Goal: Transaction & Acquisition: Obtain resource

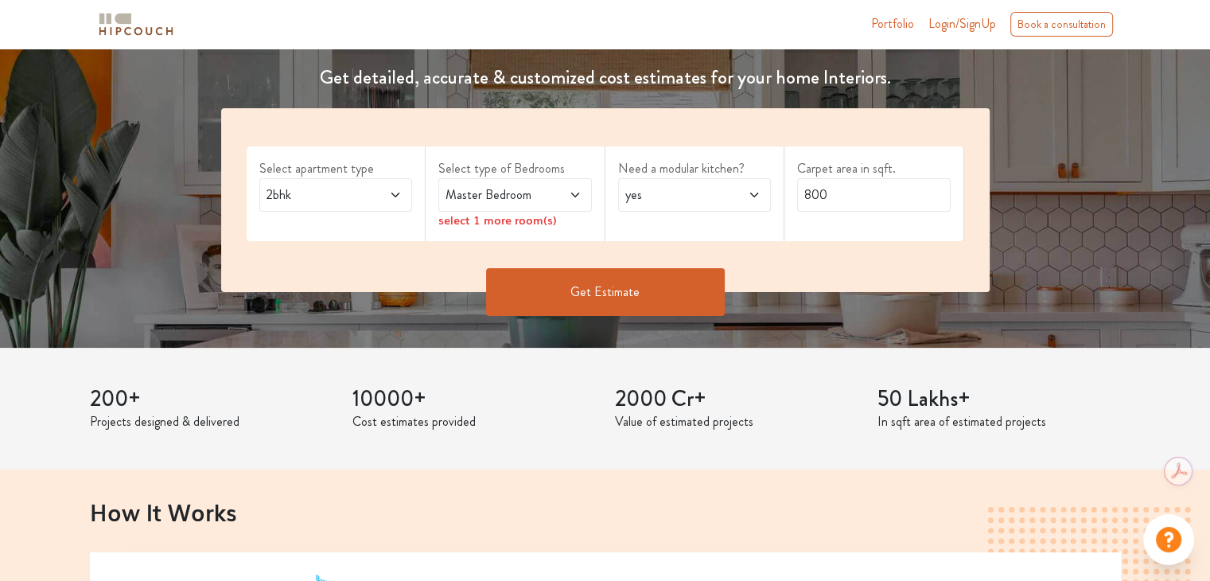
scroll to position [239, 0]
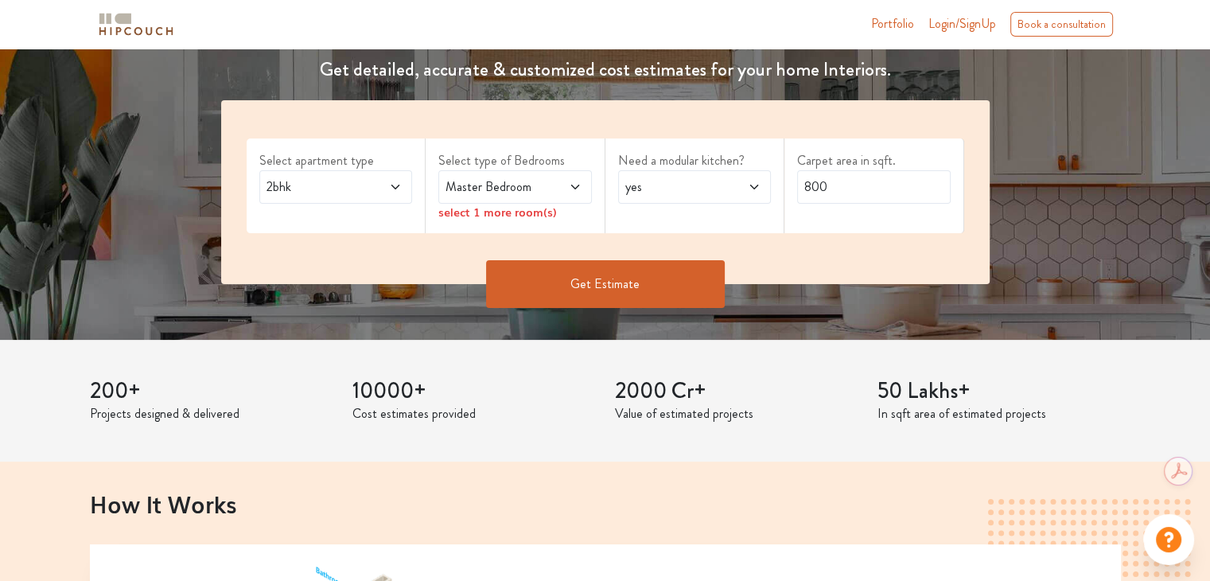
click at [392, 183] on icon at bounding box center [395, 187] width 13 height 13
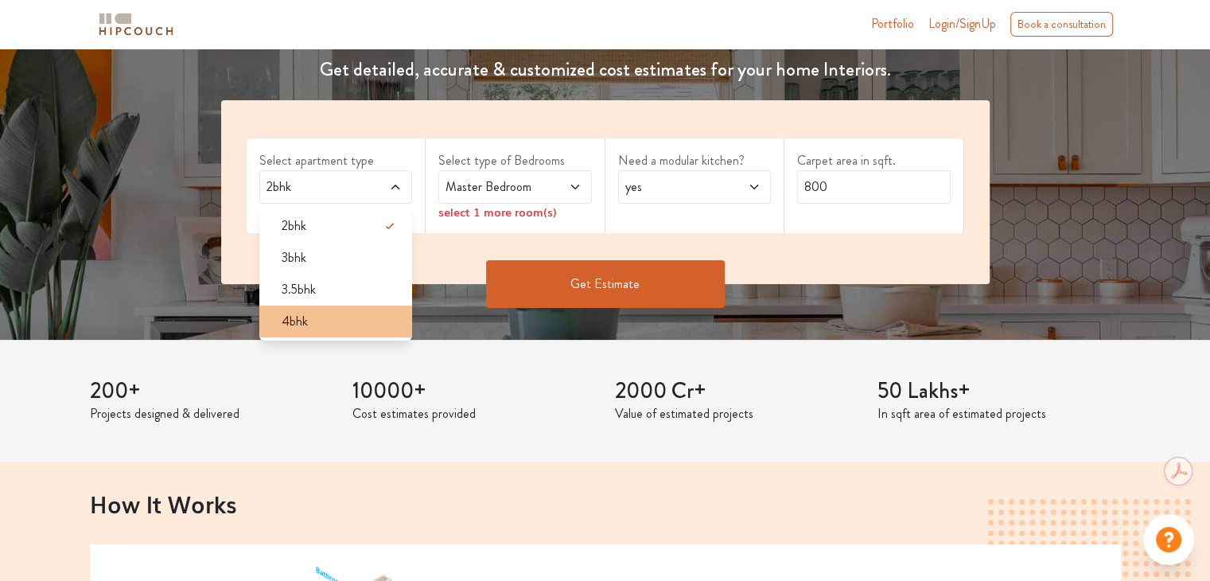
click at [325, 322] on div "4bhk" at bounding box center [341, 321] width 144 height 19
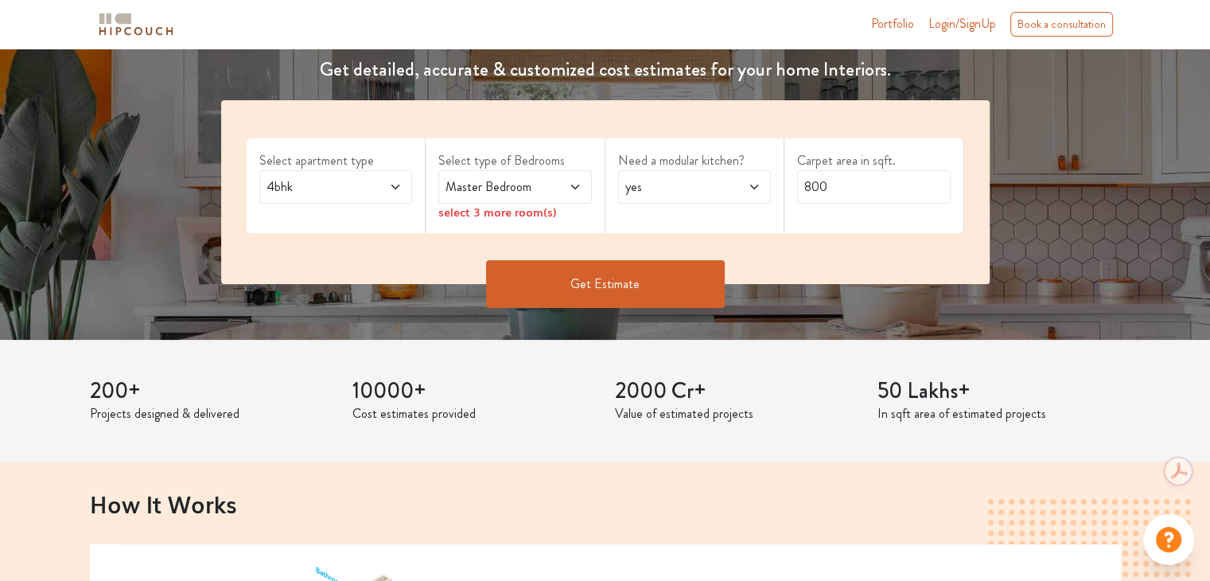
click at [569, 186] on icon at bounding box center [575, 187] width 13 height 13
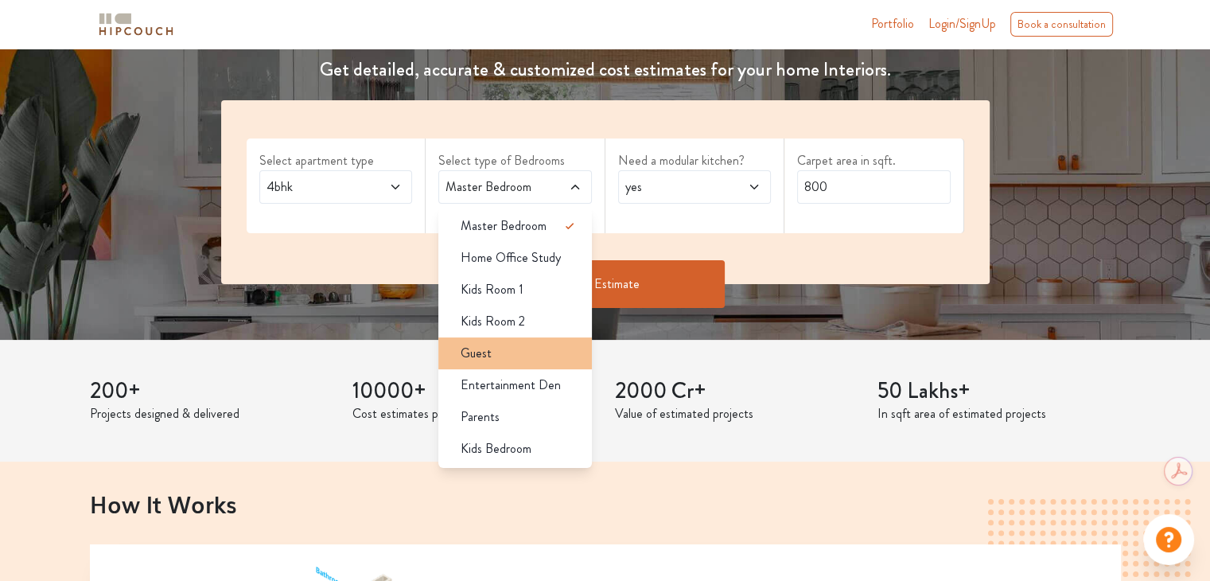
click at [541, 363] on li "Guest" at bounding box center [515, 353] width 154 height 32
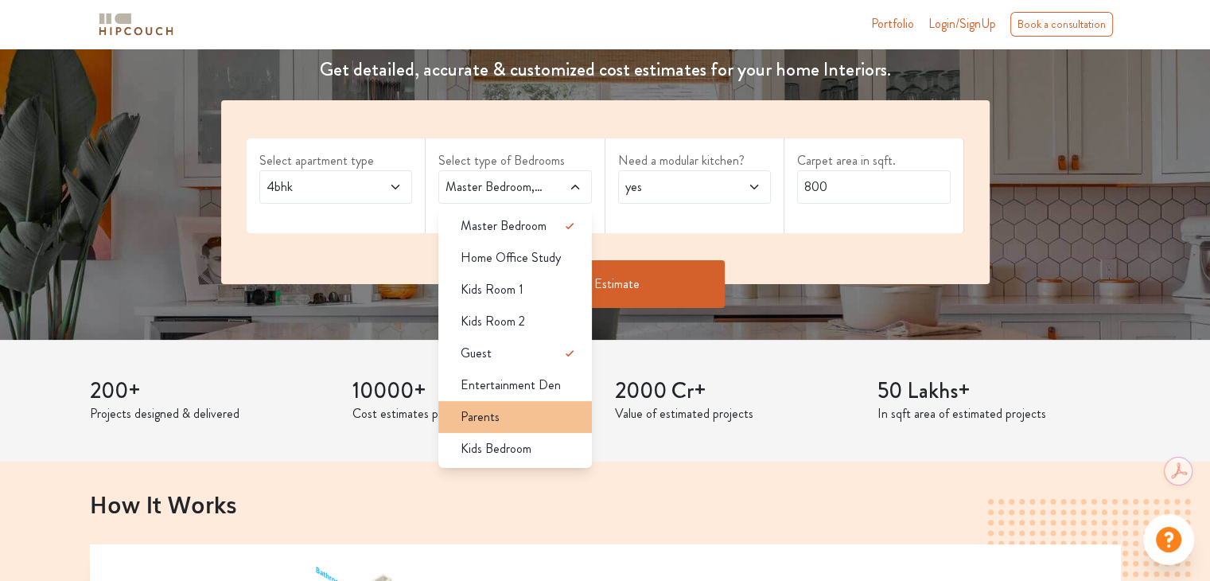
click at [531, 424] on div "Parents" at bounding box center [520, 416] width 144 height 19
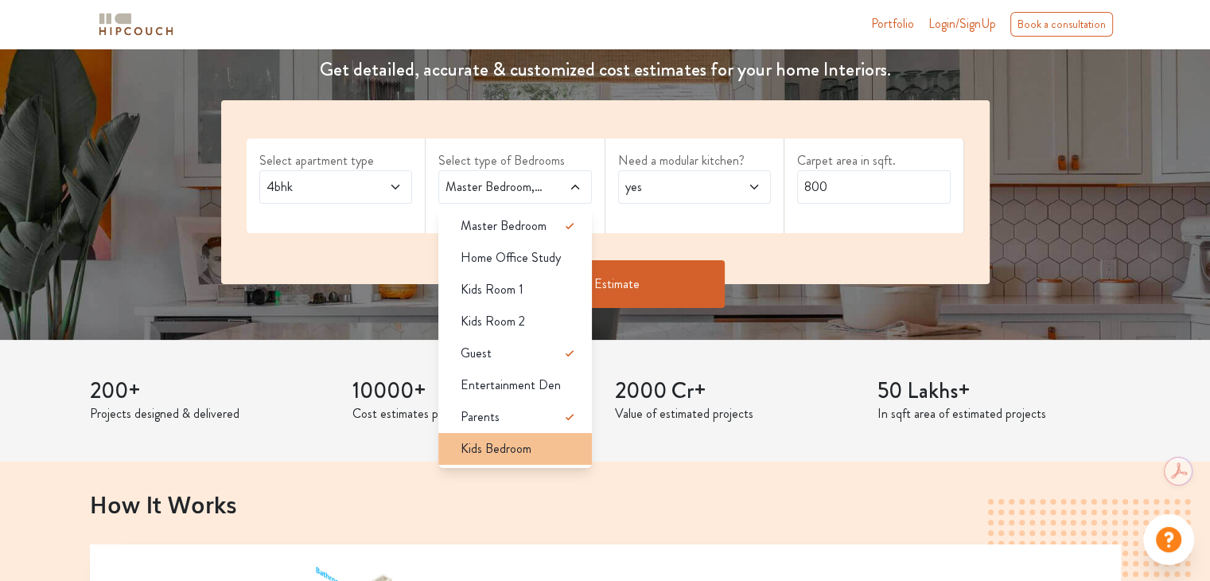
click at [522, 437] on li "Kids Bedroom" at bounding box center [515, 449] width 154 height 32
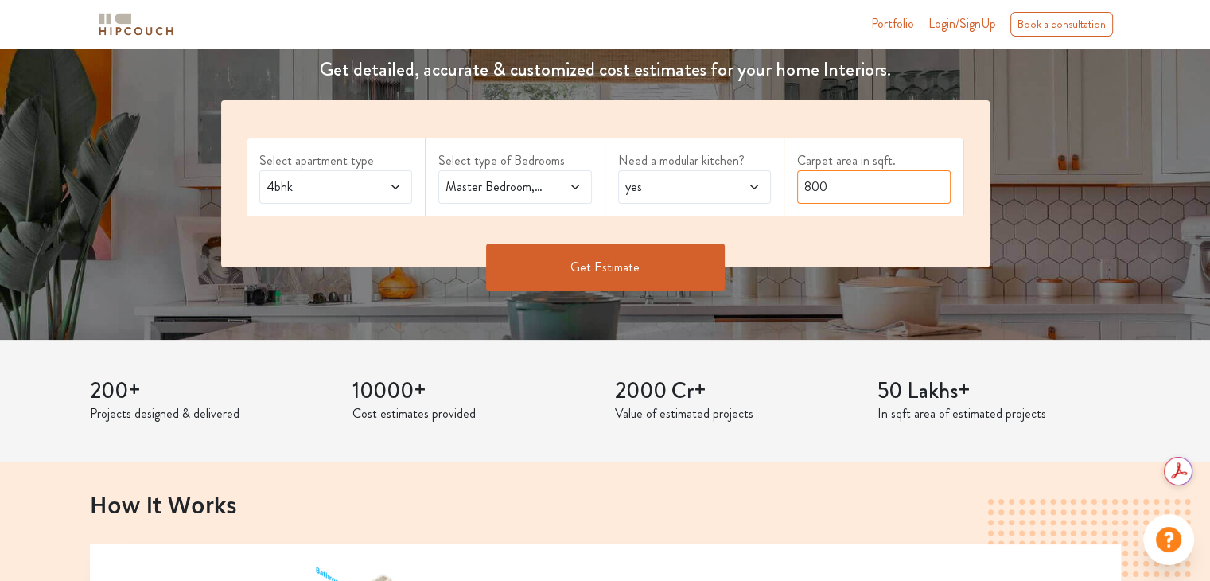
click at [860, 182] on input "800" at bounding box center [874, 186] width 154 height 33
drag, startPoint x: 860, startPoint y: 182, endPoint x: 770, endPoint y: 192, distance: 90.4
click at [770, 192] on div "Select apartment type 4bhk Select type of Bedrooms Master Bedroom,Guest,Parents…" at bounding box center [605, 183] width 768 height 167
type input "1200"
click at [659, 262] on button "Get Estimate" at bounding box center [605, 267] width 239 height 48
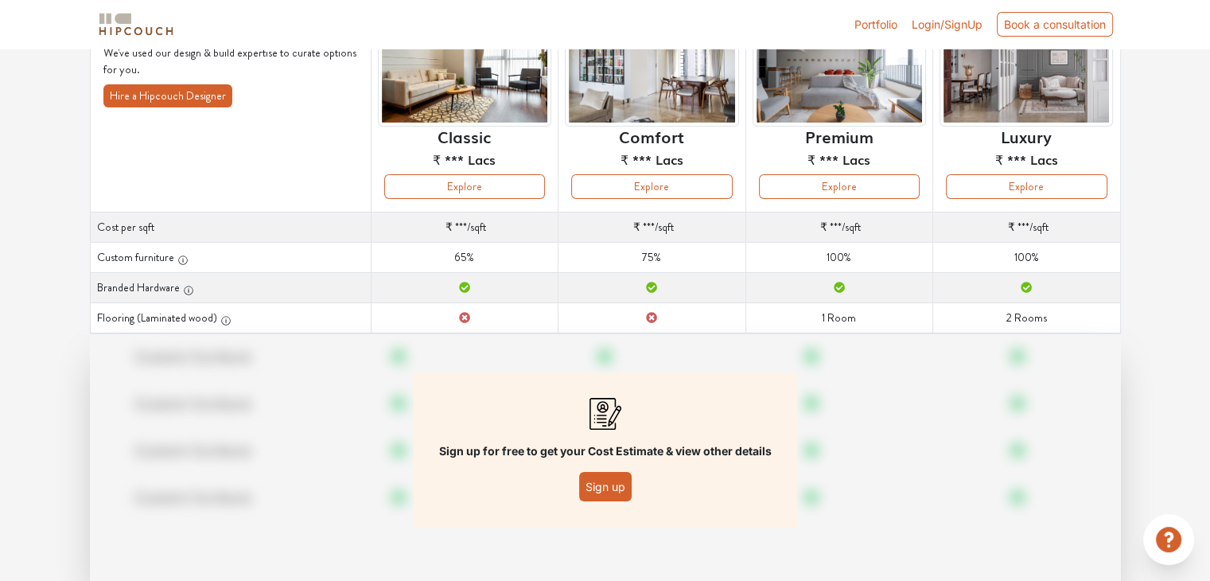
scroll to position [201, 0]
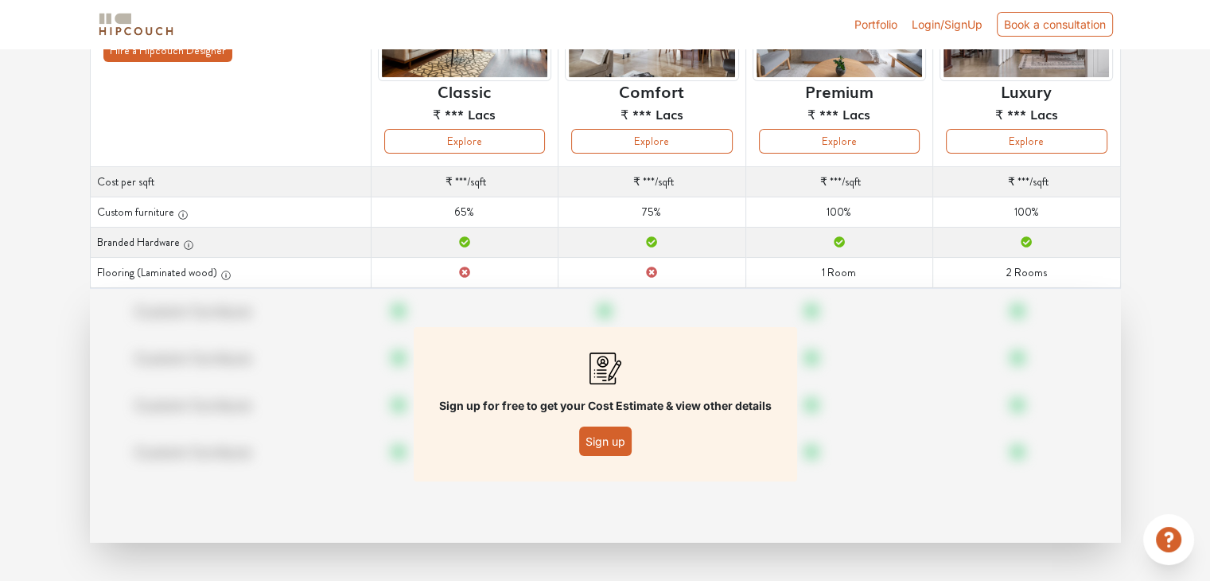
click at [609, 436] on button "Sign up" at bounding box center [605, 440] width 53 height 29
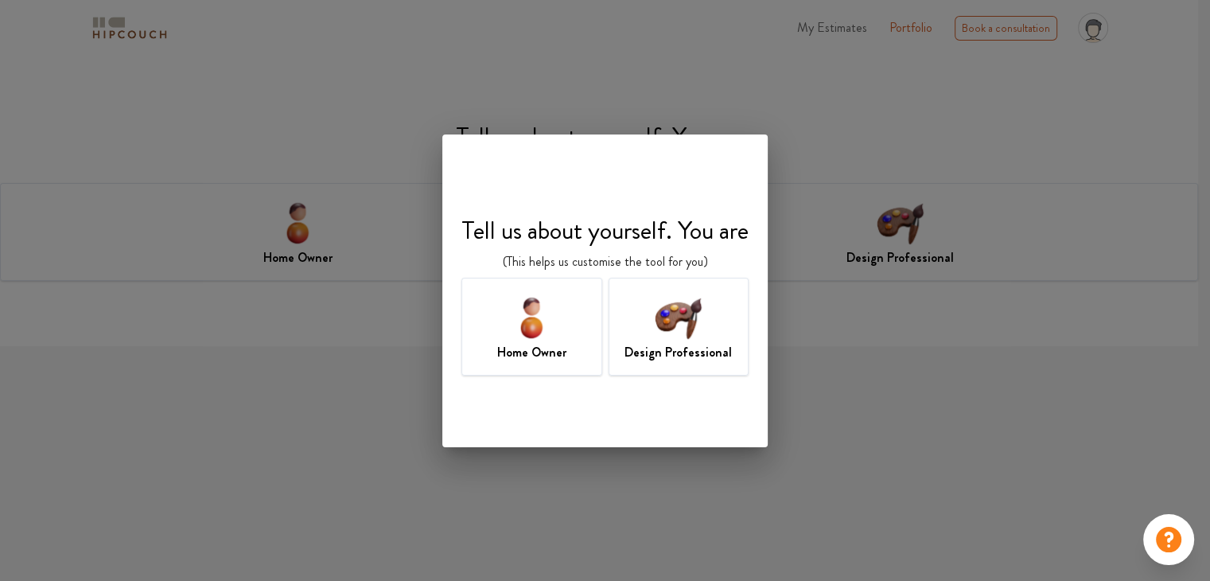
click at [662, 322] on img at bounding box center [678, 317] width 52 height 52
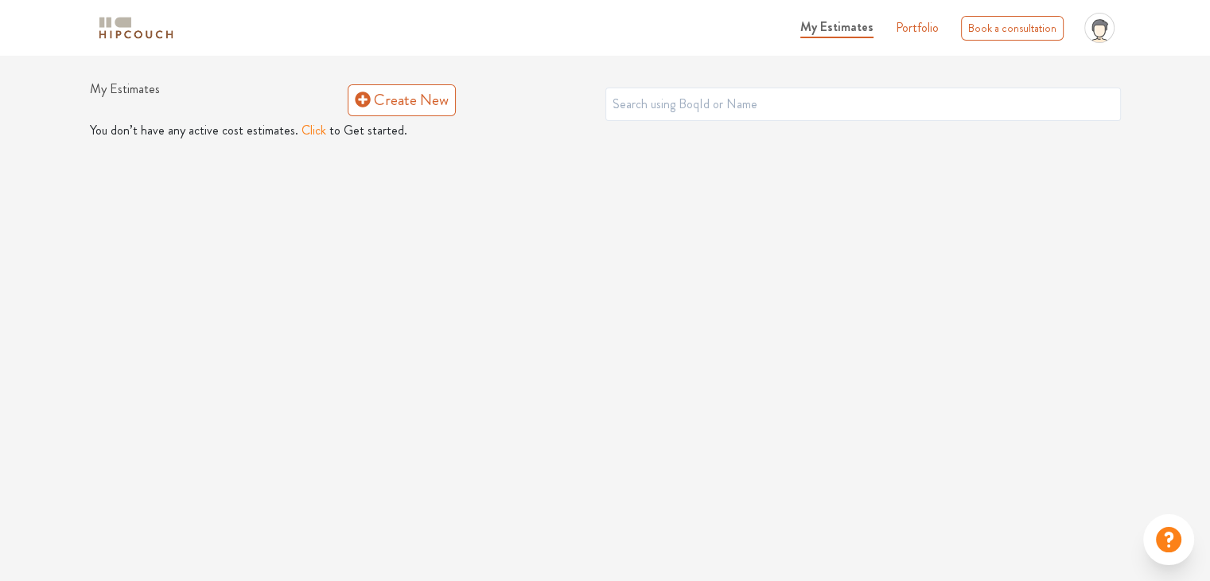
click at [309, 134] on button "Click" at bounding box center [313, 130] width 25 height 19
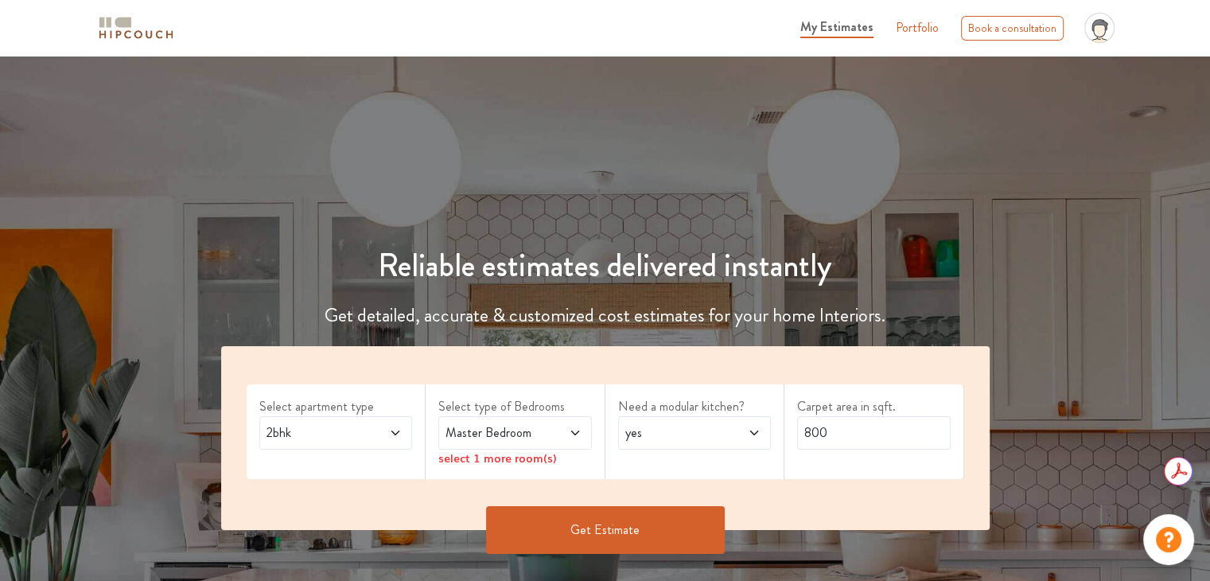
click at [395, 430] on icon at bounding box center [395, 432] width 13 height 13
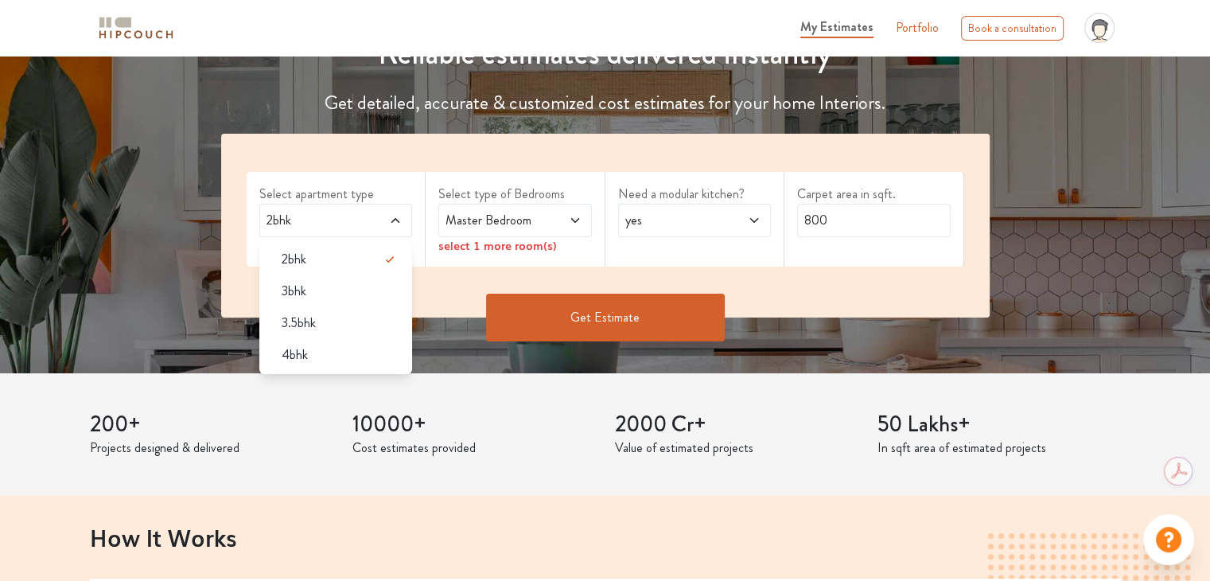
scroll to position [239, 0]
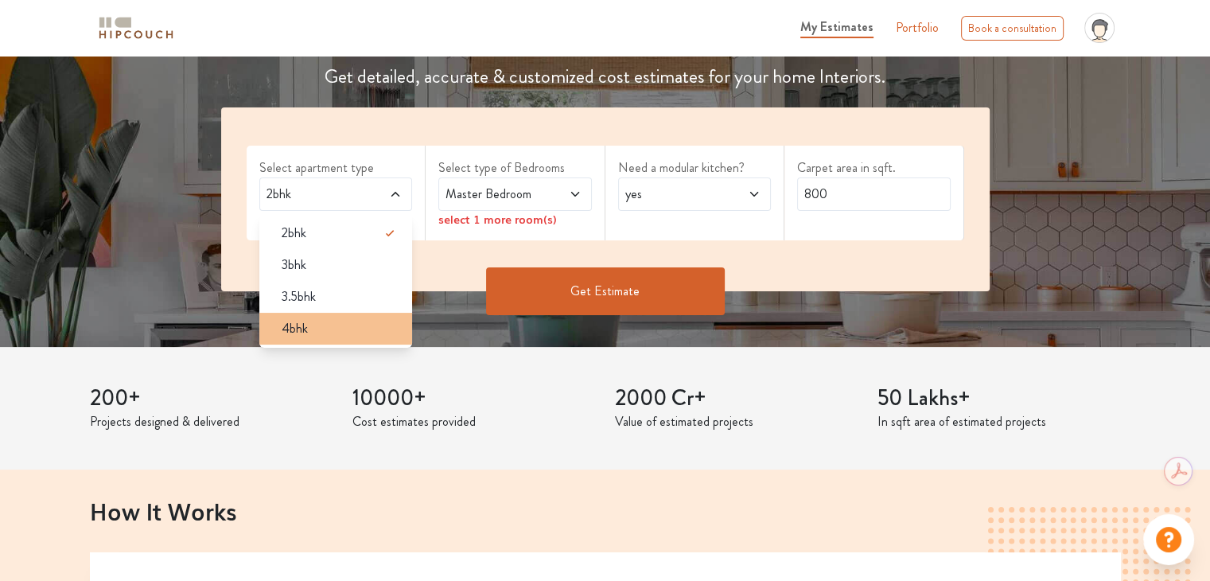
click at [317, 332] on div "4bhk" at bounding box center [341, 328] width 144 height 19
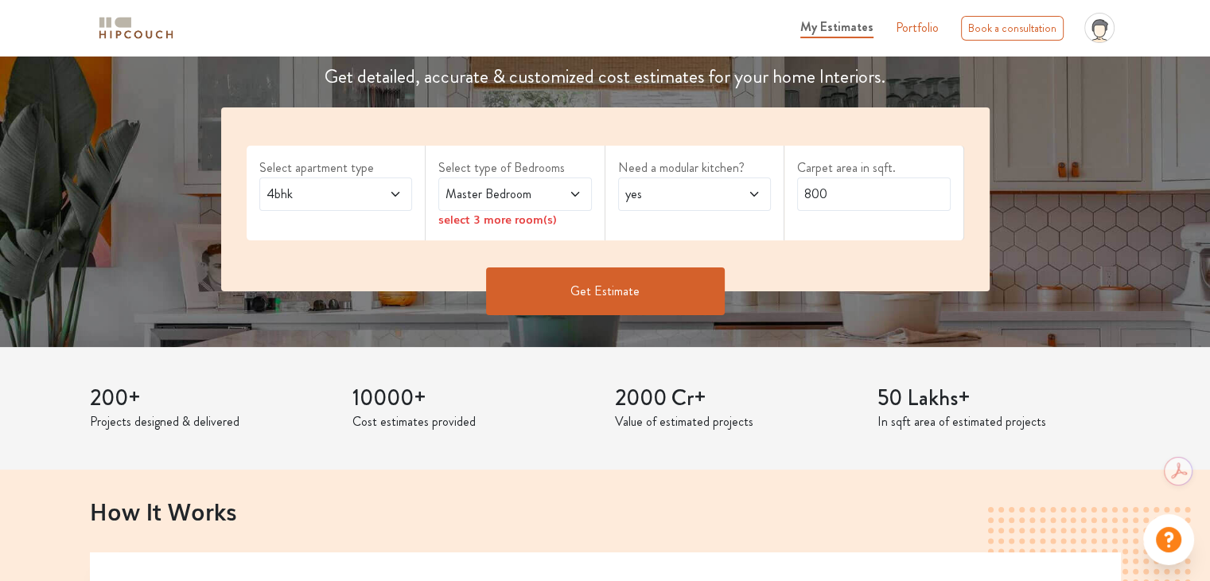
click at [566, 190] on span at bounding box center [563, 194] width 35 height 19
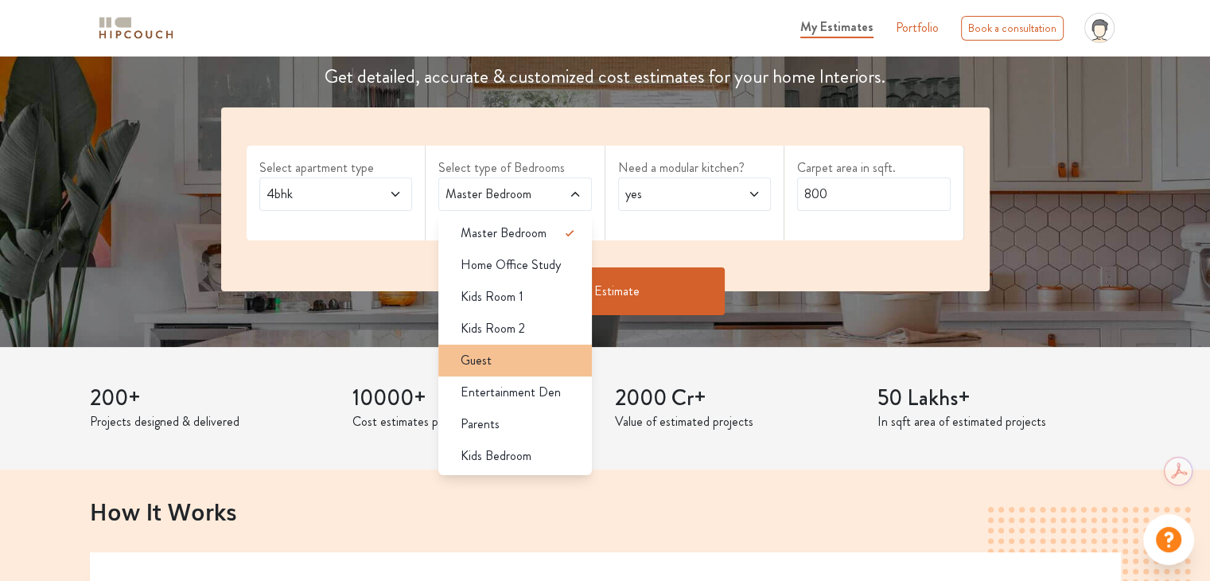
click at [531, 368] on div "Guest" at bounding box center [520, 360] width 144 height 19
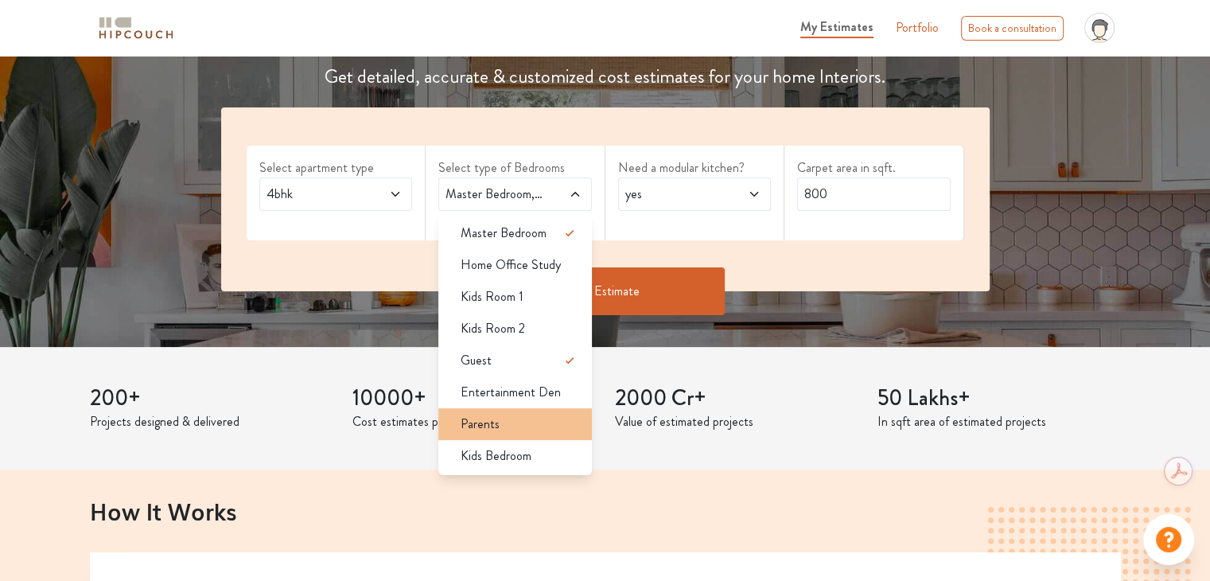
click at [528, 411] on li "Parents" at bounding box center [515, 424] width 154 height 32
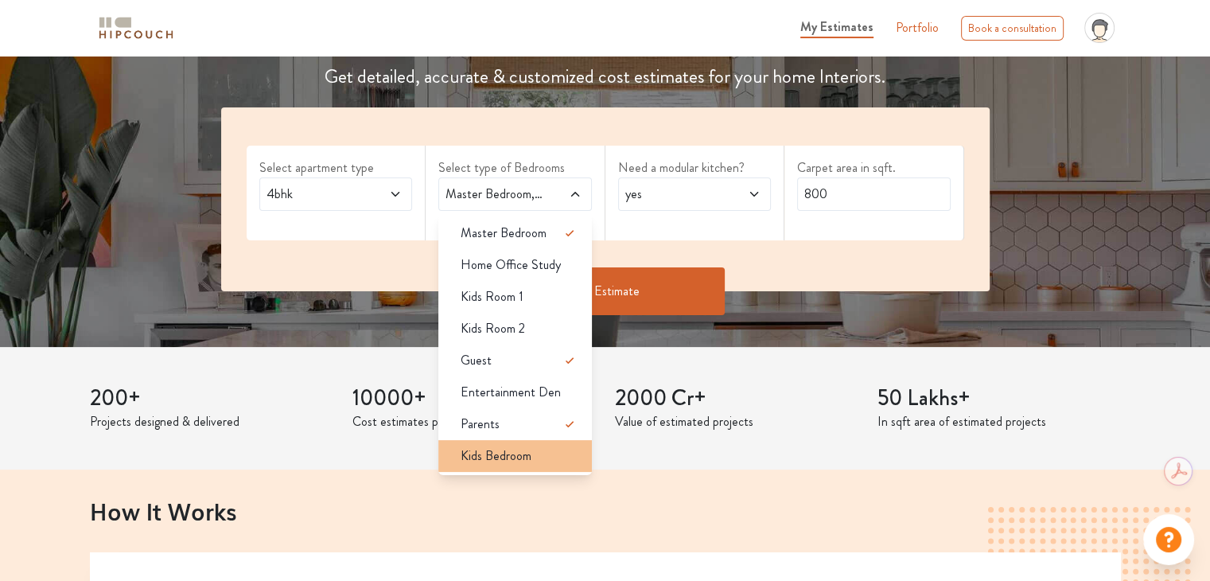
click at [531, 448] on div "Kids Bedroom" at bounding box center [520, 455] width 144 height 19
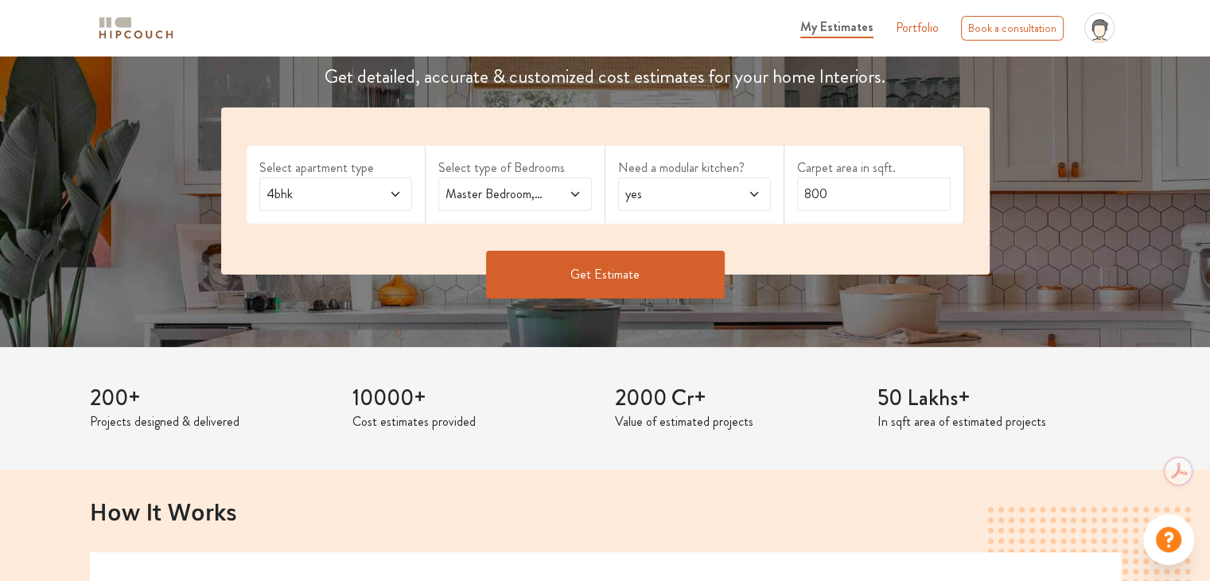
click at [752, 197] on icon at bounding box center [754, 194] width 13 height 13
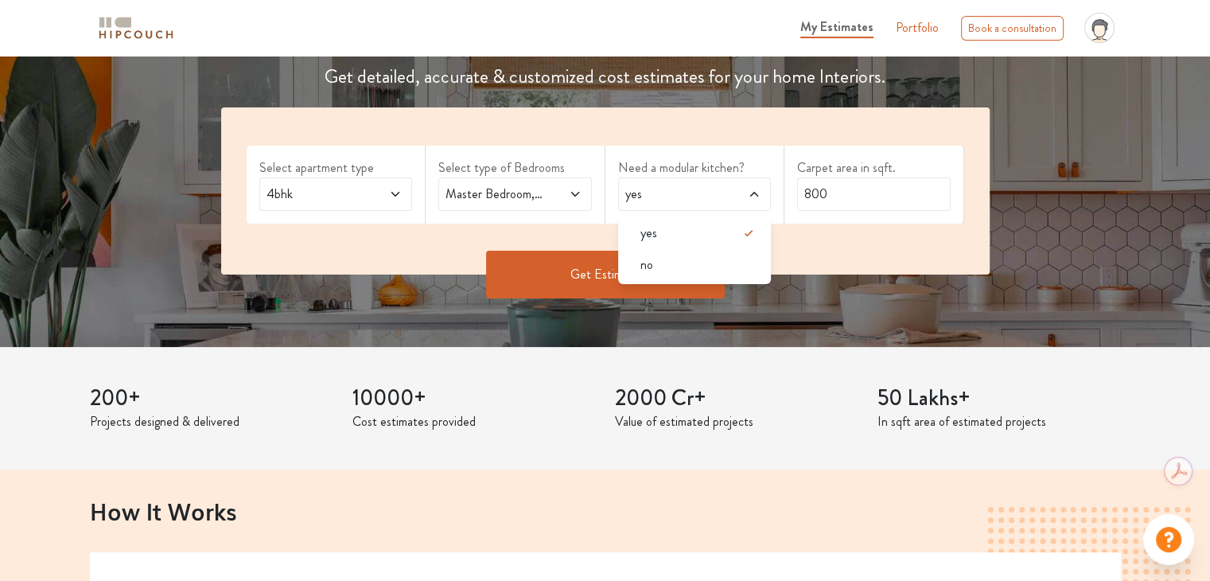
click at [398, 189] on icon at bounding box center [395, 194] width 13 height 13
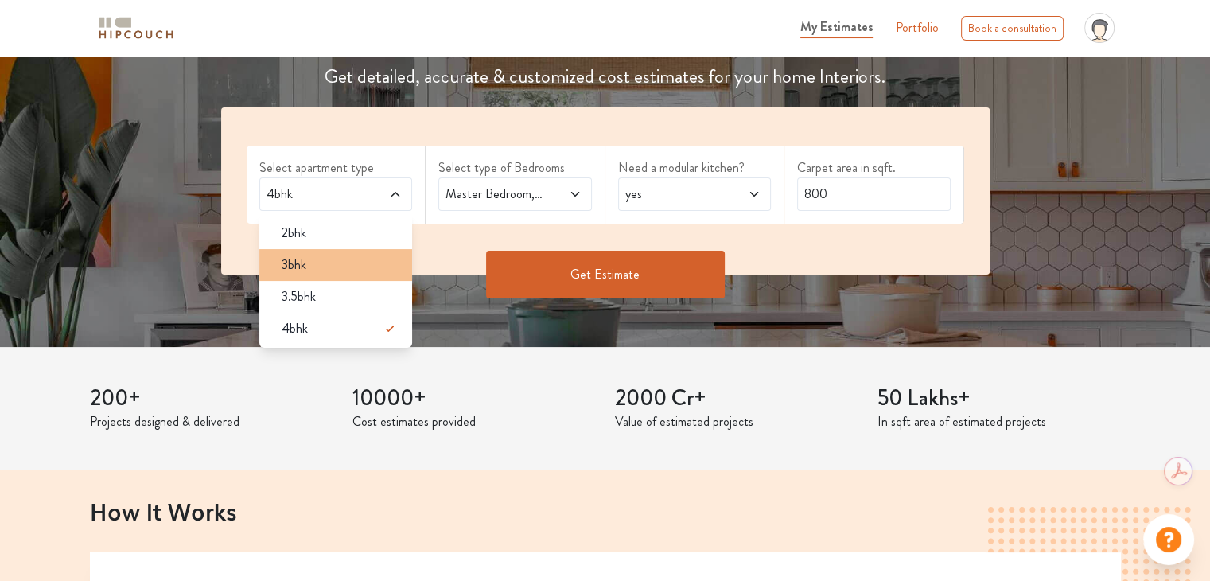
click at [305, 259] on span "3bhk" at bounding box center [294, 264] width 25 height 19
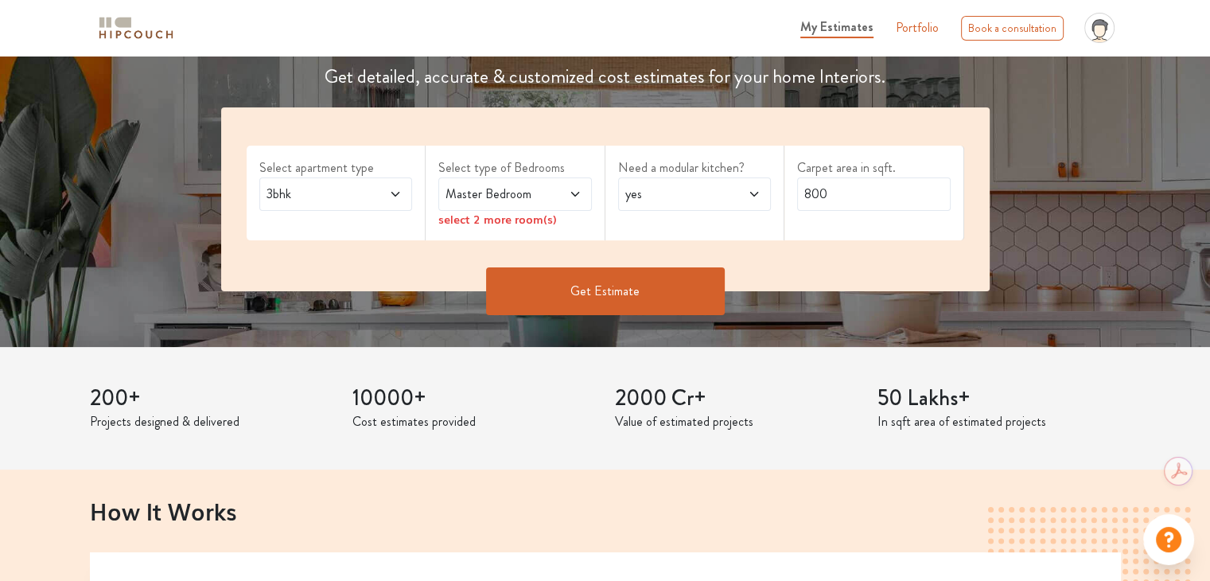
click at [566, 179] on div "Master Bedroom" at bounding box center [515, 193] width 154 height 33
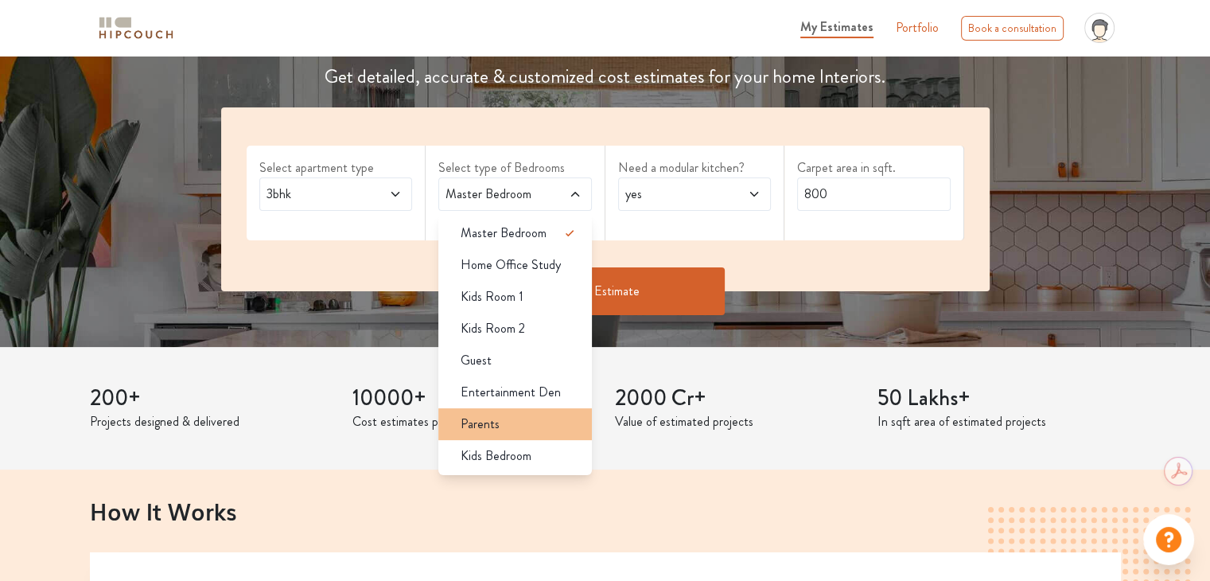
click at [531, 411] on li "Parents" at bounding box center [515, 424] width 154 height 32
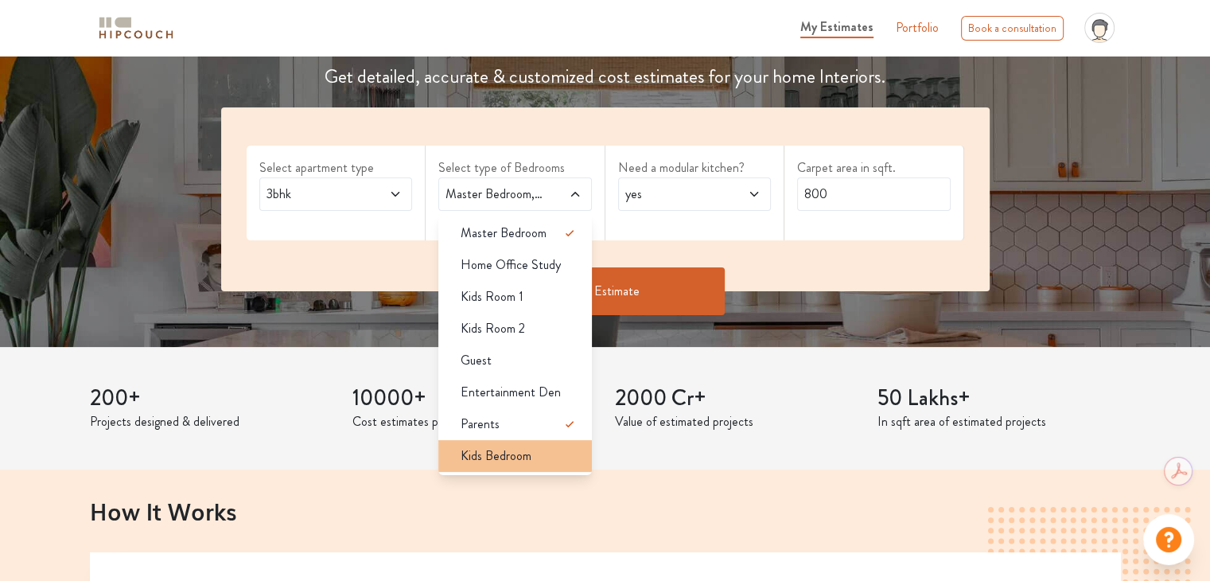
click at [538, 449] on div "Kids Bedroom" at bounding box center [520, 455] width 144 height 19
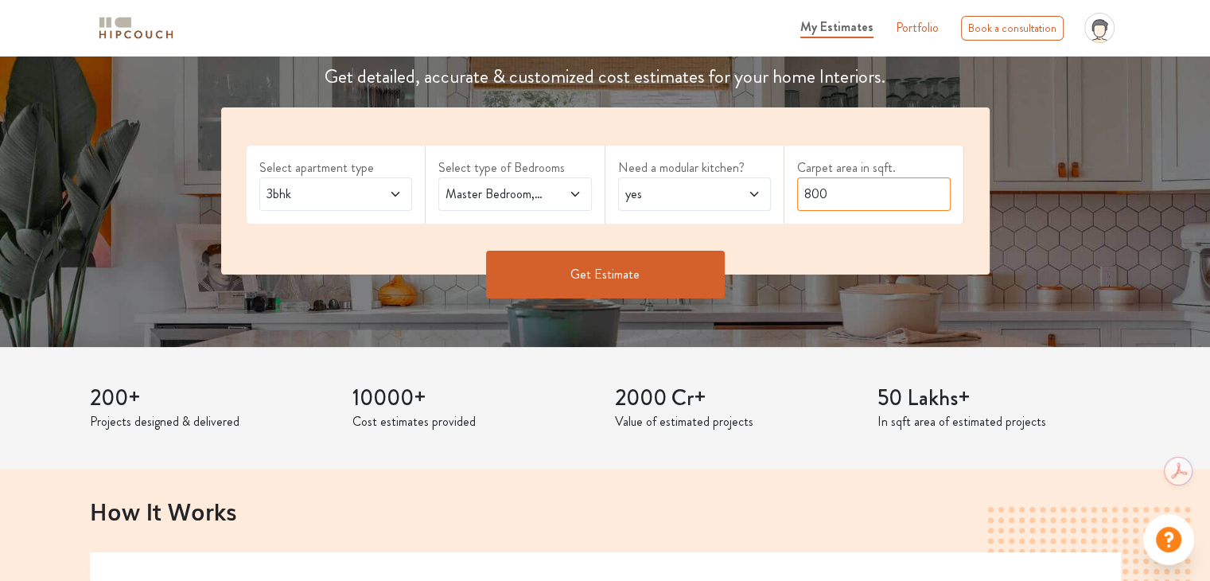
click at [881, 198] on input "800" at bounding box center [874, 193] width 154 height 33
drag, startPoint x: 881, startPoint y: 198, endPoint x: 789, endPoint y: 203, distance: 92.4
click at [790, 201] on div "Carpet area in sqft. 800" at bounding box center [874, 185] width 180 height 78
type input "1200"
click at [595, 267] on button "Get Estimate" at bounding box center [605, 275] width 239 height 48
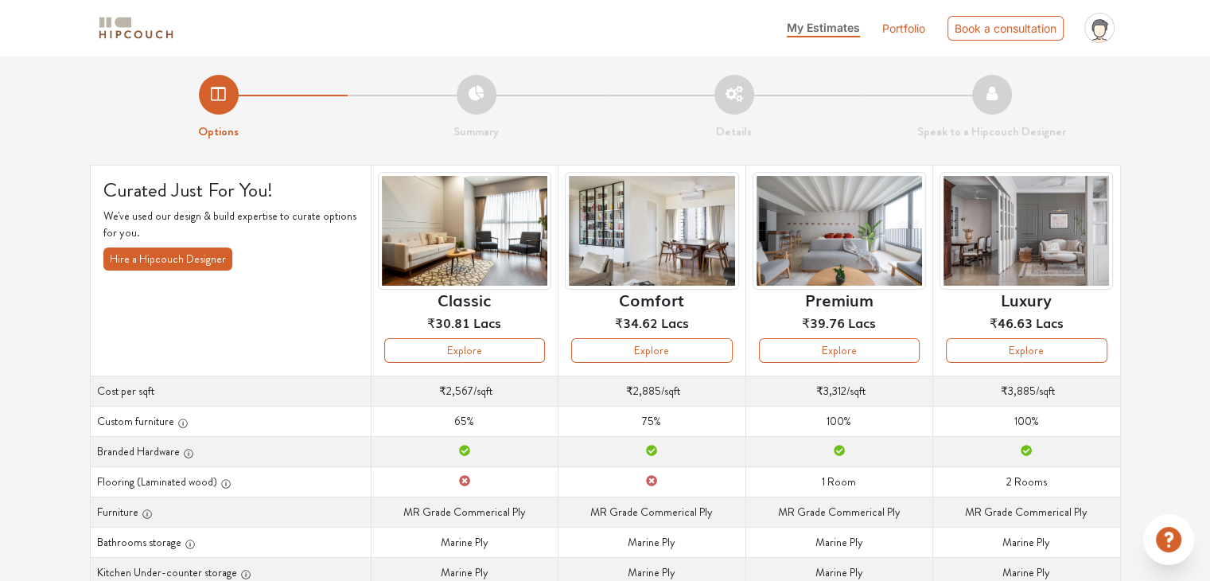
click at [477, 98] on li "Summary" at bounding box center [477, 108] width 258 height 66
click at [830, 26] on span "My Estimates" at bounding box center [823, 28] width 73 height 14
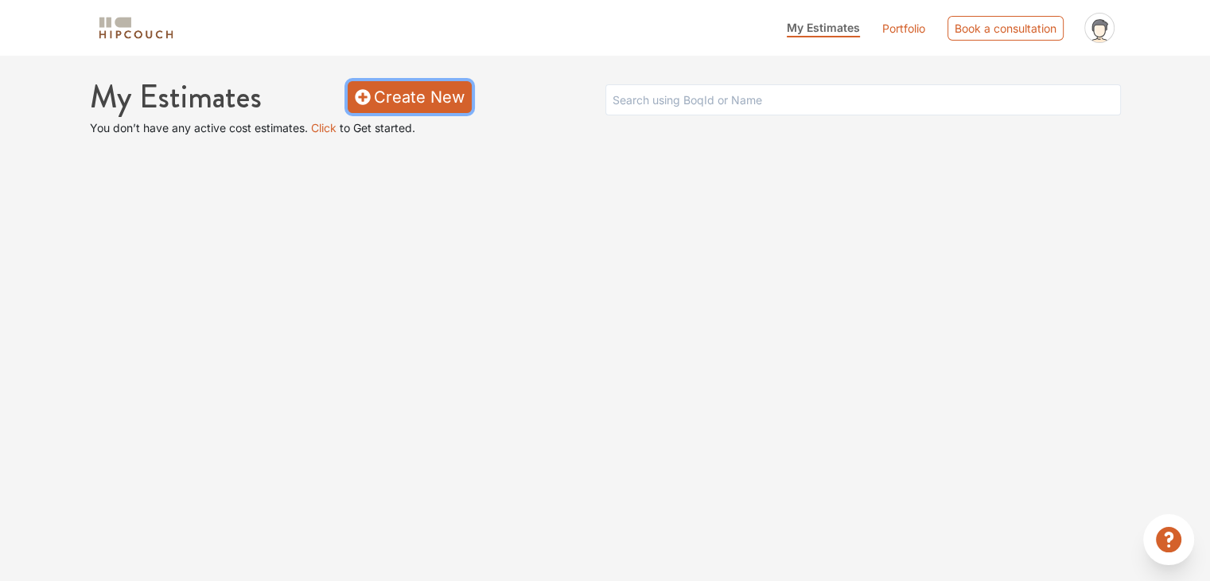
click at [403, 97] on link "Create New" at bounding box center [410, 97] width 124 height 32
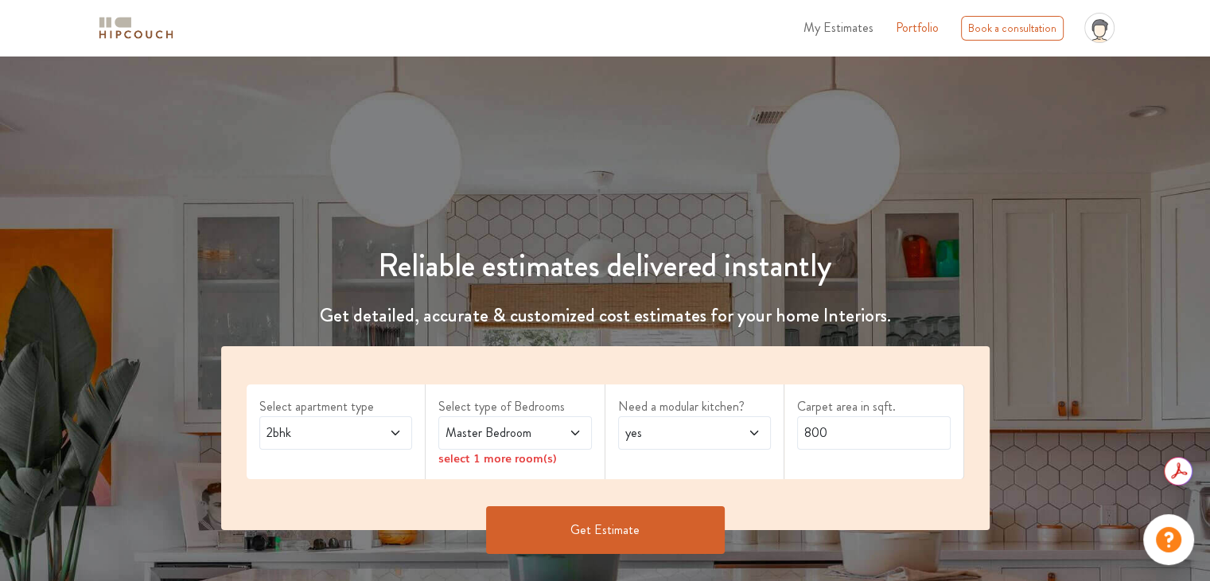
click at [382, 433] on span at bounding box center [384, 432] width 35 height 19
click at [577, 437] on icon at bounding box center [575, 432] width 13 height 13
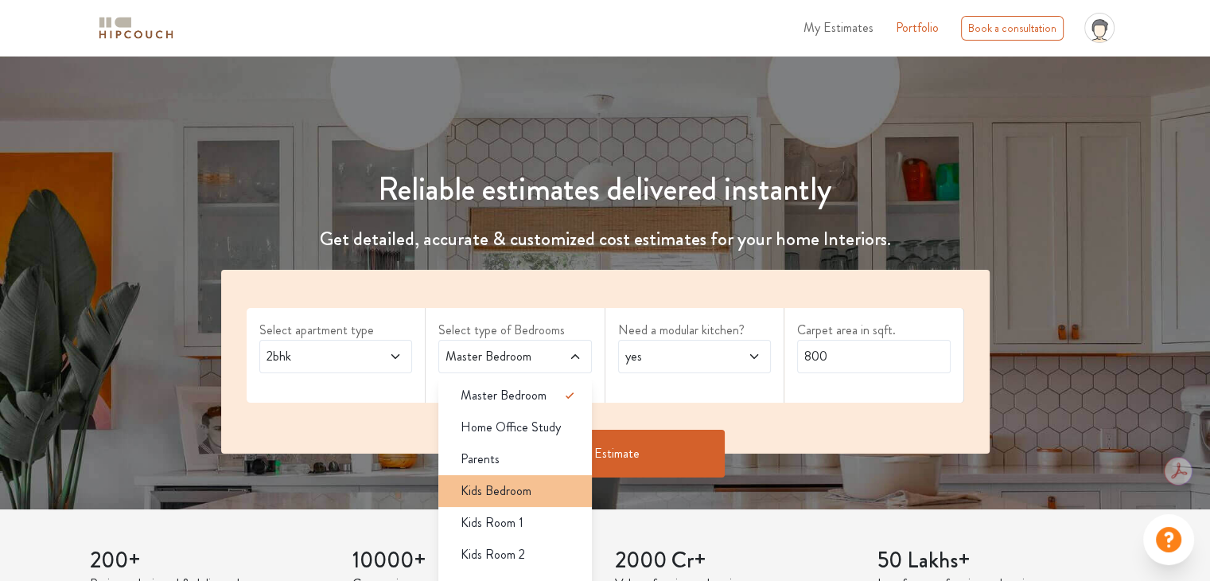
scroll to position [80, 0]
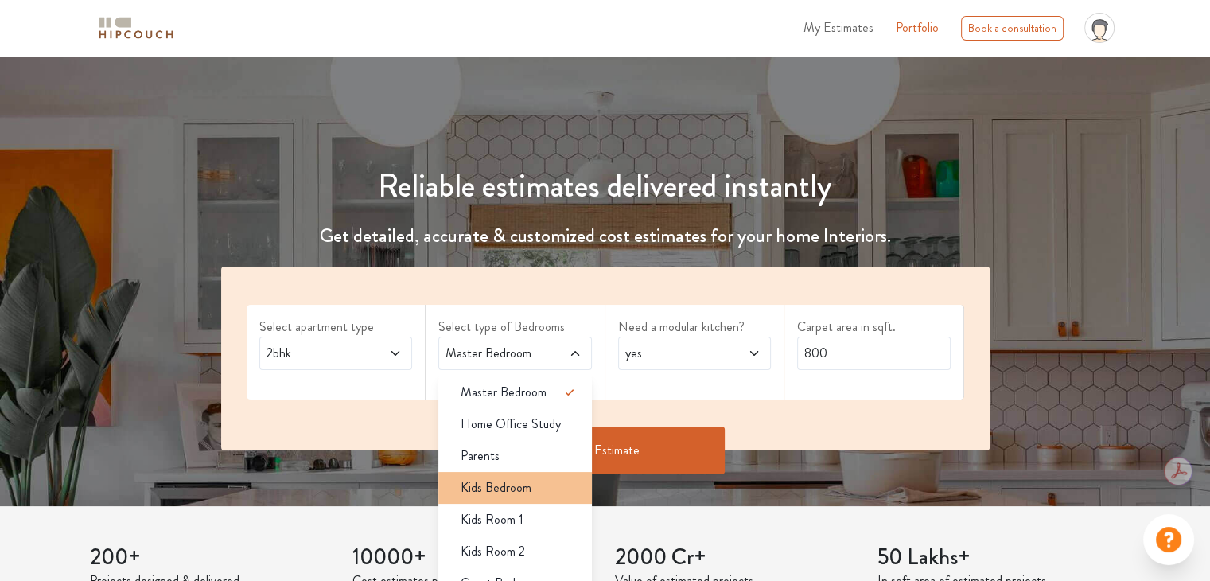
click at [557, 500] on li "Kids Bedroom" at bounding box center [515, 488] width 154 height 32
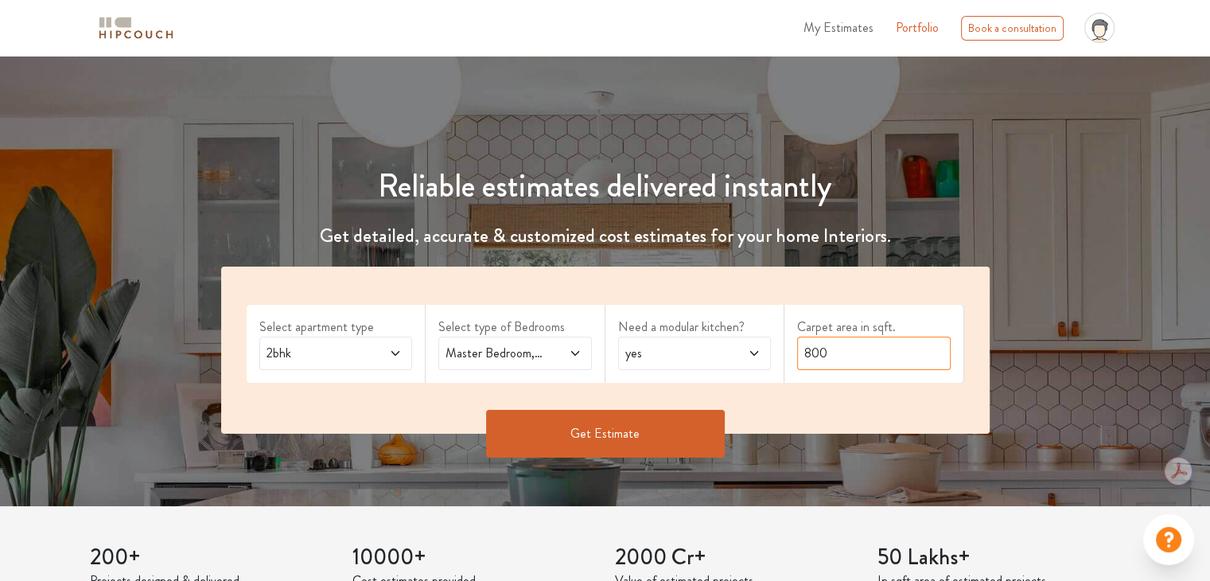
drag, startPoint x: 835, startPoint y: 358, endPoint x: 663, endPoint y: 364, distance: 171.9
click at [663, 364] on div "Select apartment type 2bhk Select type of Bedrooms Master Bedroom,Kids Bedroom …" at bounding box center [605, 349] width 768 height 167
type input "595"
click at [615, 436] on button "Get Estimate" at bounding box center [605, 434] width 239 height 48
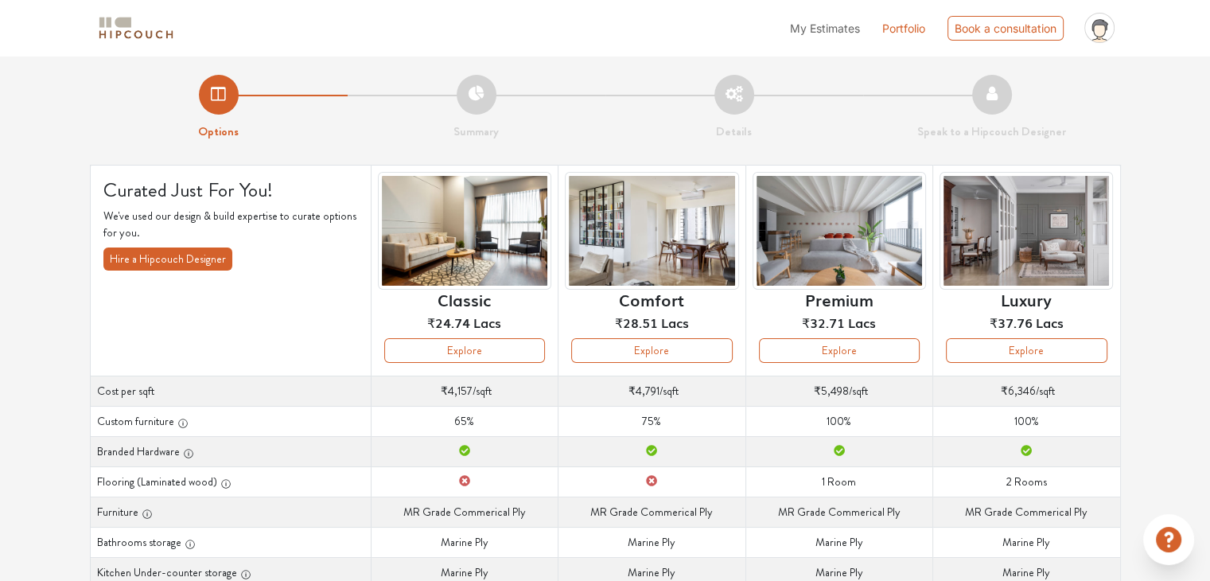
click at [480, 99] on li "Summary" at bounding box center [477, 108] width 258 height 66
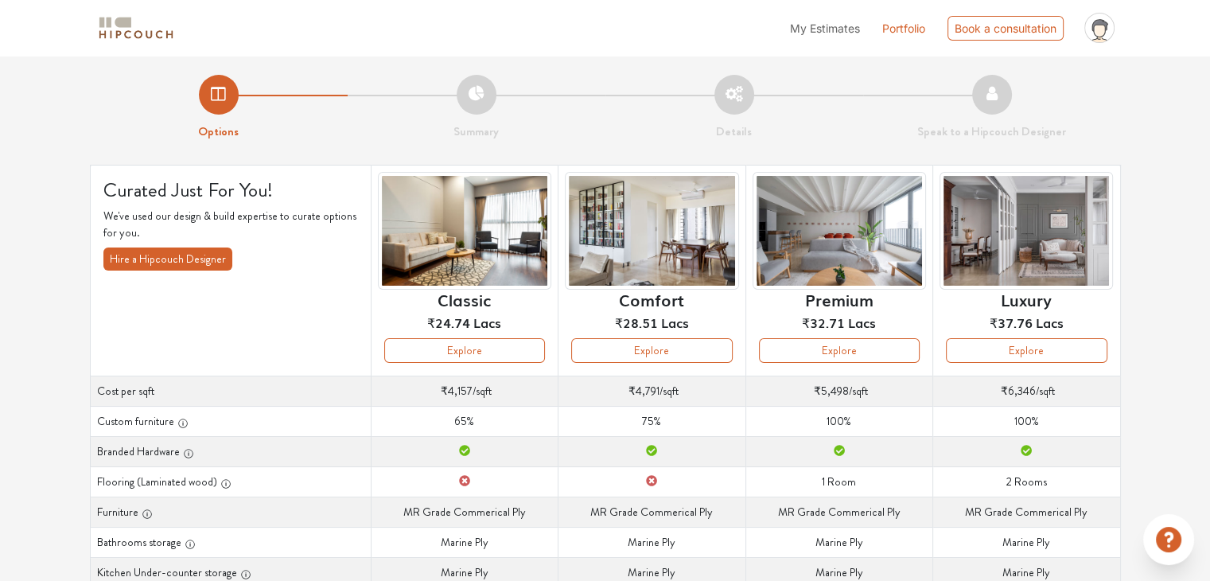
click at [227, 99] on li "Options" at bounding box center [219, 108] width 258 height 66
click at [470, 341] on button "Explore" at bounding box center [464, 350] width 161 height 25
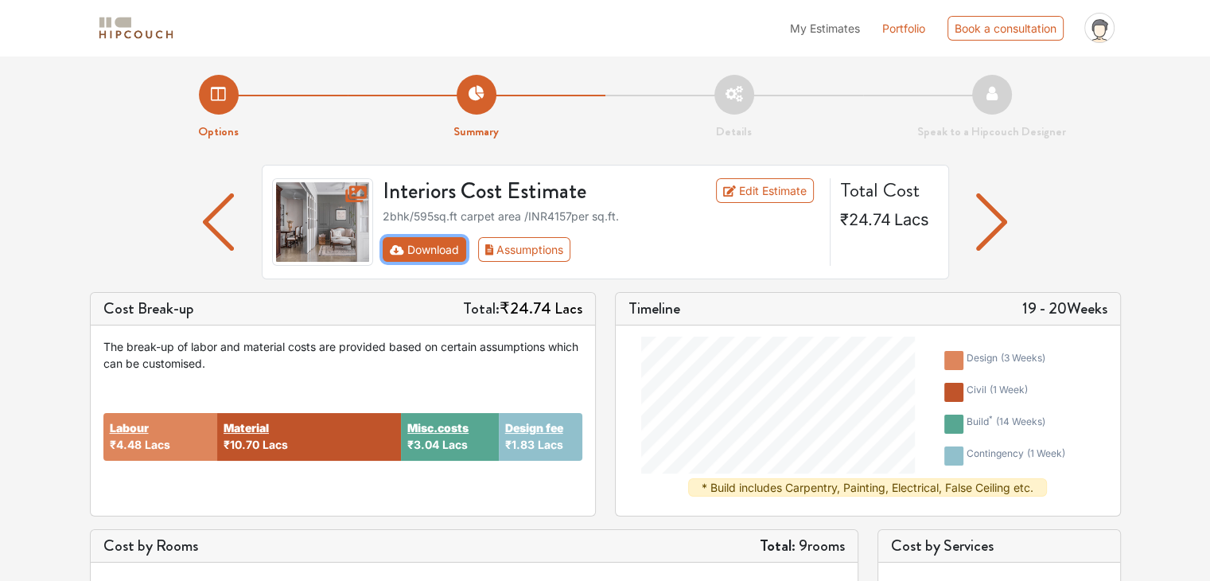
click at [422, 257] on button "Download" at bounding box center [425, 249] width 84 height 25
